Goal: Task Accomplishment & Management: Manage account settings

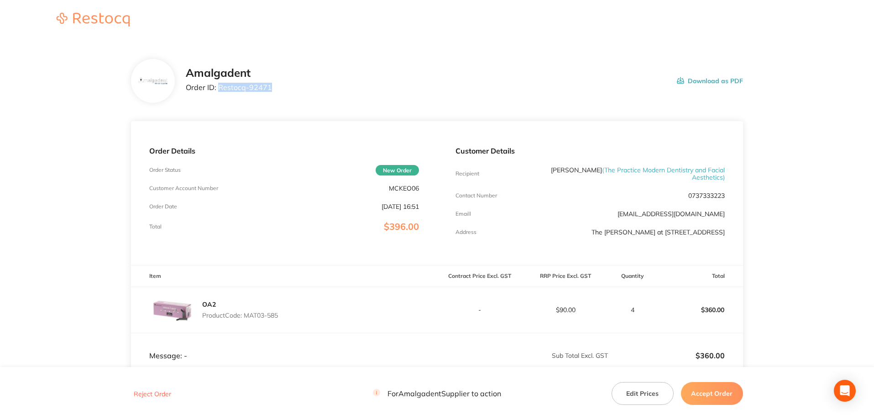
drag, startPoint x: 269, startPoint y: 82, endPoint x: 219, endPoint y: 86, distance: 50.4
click at [219, 86] on div "Amalgadent Order ID: Restocq- 92471" at bounding box center [229, 81] width 86 height 28
copy p "Restocq- 92471"
click at [66, 123] on main "Amalgadent Order ID: Restocq- 92471 Download as PDF Order Details Order Status …" at bounding box center [437, 272] width 874 height 462
click at [79, 189] on main "Amalgadent Order ID: Restocq- 92471 Download as PDF Order Details Order Status …" at bounding box center [437, 272] width 874 height 462
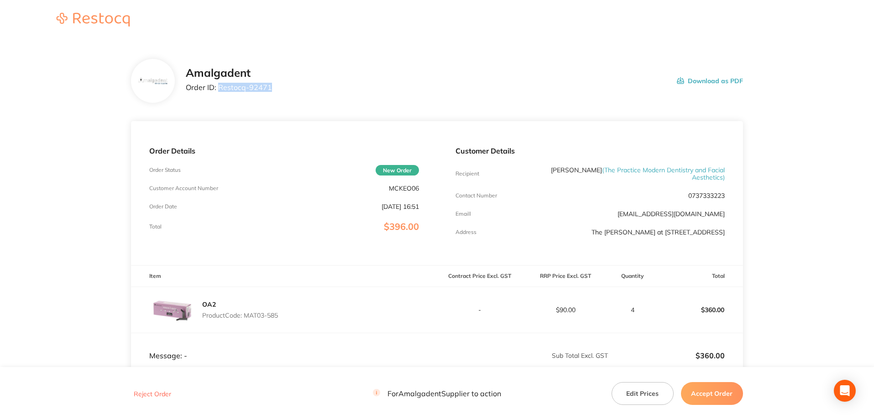
drag, startPoint x: 249, startPoint y: 86, endPoint x: 218, endPoint y: 84, distance: 31.1
click at [218, 84] on div "Amalgadent Order ID: Restocq- 92471 Download as PDF" at bounding box center [465, 81] width 558 height 28
copy p "Restocq- 92471"
click at [79, 146] on main "Amalgadent Order ID: Restocq- 92471 Download as PDF Order Details Order Status …" at bounding box center [437, 272] width 874 height 462
drag, startPoint x: 288, startPoint y: 324, endPoint x: 255, endPoint y: 321, distance: 33.0
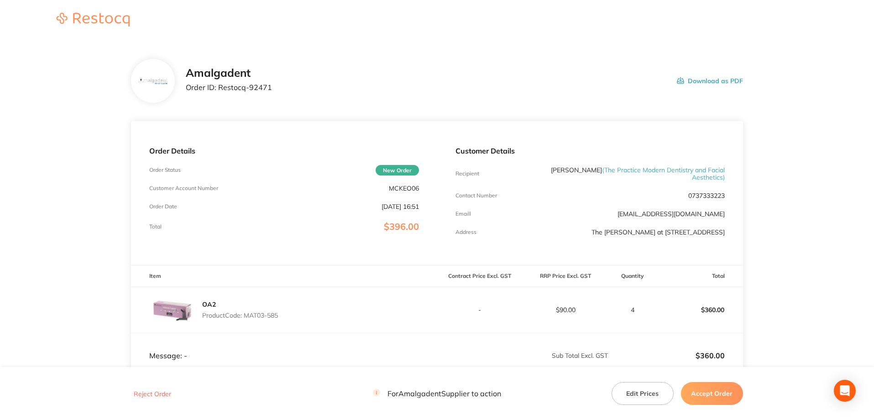
click at [248, 323] on div "OA2 Product Code: MAT03-585" at bounding box center [284, 310] width 306 height 46
drag, startPoint x: 255, startPoint y: 321, endPoint x: 246, endPoint y: 322, distance: 9.6
click at [246, 319] on p "Product Code: MAT03-585" at bounding box center [240, 314] width 76 height 7
drag, startPoint x: 247, startPoint y: 321, endPoint x: 283, endPoint y: 324, distance: 35.7
click at [283, 324] on div "OA2 Product Code: MAT03-585" at bounding box center [284, 310] width 306 height 46
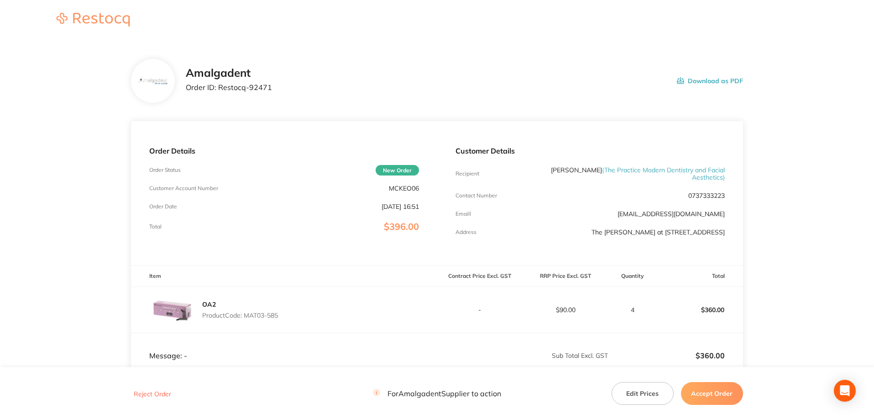
copy p "MAT03-585"
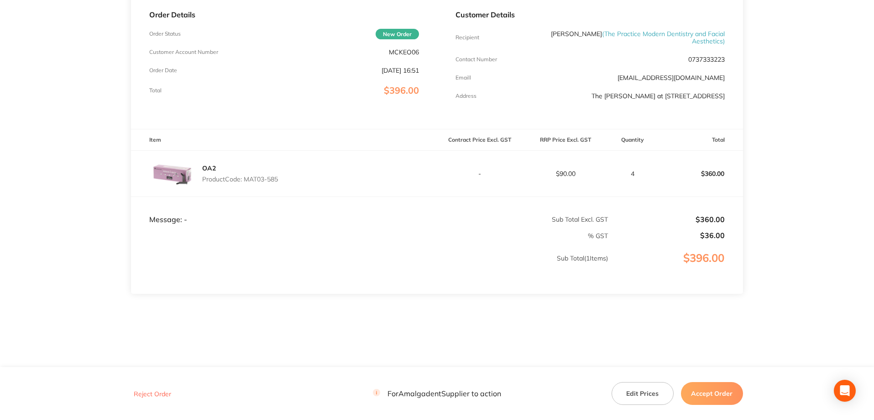
click at [789, 126] on main "Amalgadent Order ID: Restocq- 92471 Download as PDF Order Details Order Status …" at bounding box center [437, 136] width 874 height 462
click at [714, 399] on button "Accept Order" at bounding box center [712, 393] width 62 height 23
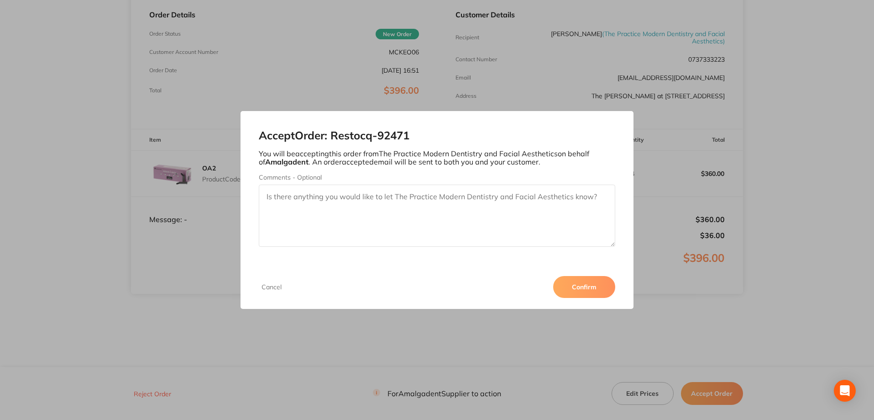
click at [341, 200] on textarea "Comments - Optional" at bounding box center [437, 215] width 357 height 62
click at [266, 198] on textarea "3x will be on backorder ETA 1 week" at bounding box center [437, 215] width 357 height 62
type textarea "1x sent and 3x will be on backorder ETA 1 week"
click at [576, 287] on button "Confirm" at bounding box center [584, 287] width 62 height 22
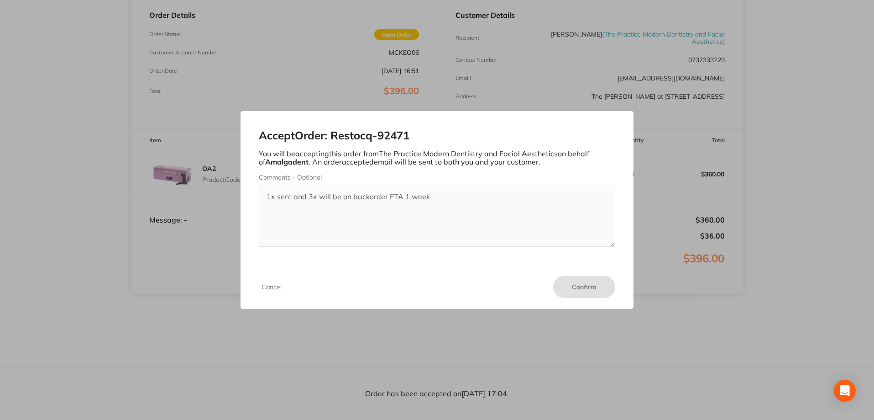
click at [577, 269] on div "Cancel Confirm" at bounding box center [438, 287] width 394 height 44
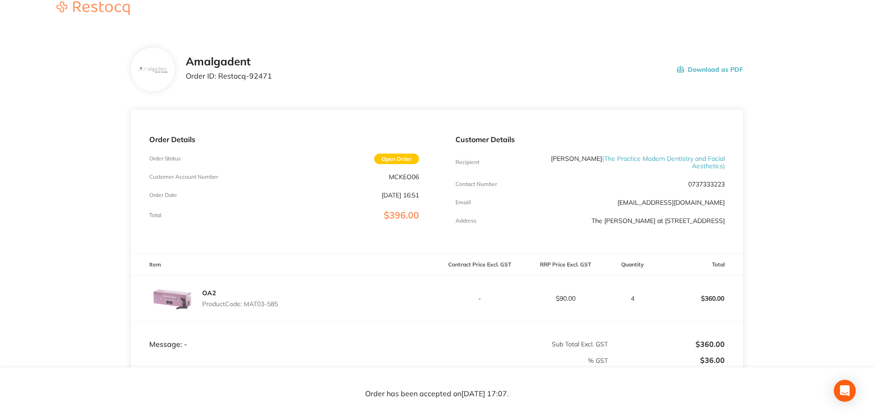
scroll to position [0, 0]
